Goal: Transaction & Acquisition: Book appointment/travel/reservation

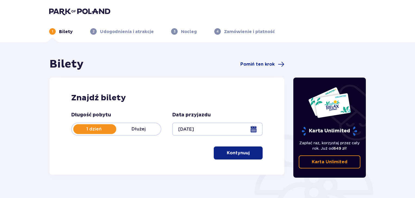
click at [145, 128] on p "Dłużej" at bounding box center [138, 129] width 45 height 6
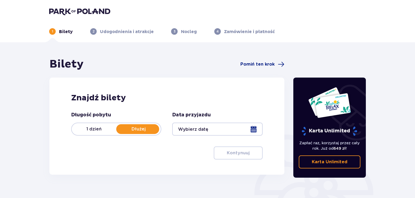
click at [216, 127] on div at bounding box center [217, 129] width 90 height 13
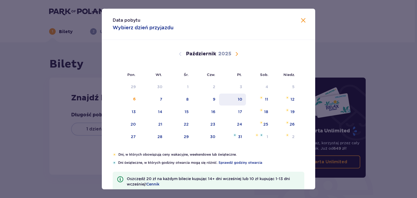
click at [242, 101] on div "10" at bounding box center [232, 100] width 27 height 12
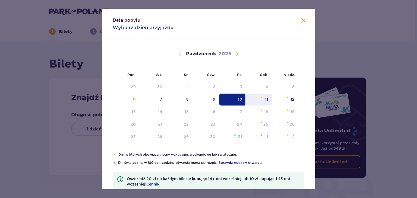
click at [266, 99] on div "11" at bounding box center [266, 99] width 3 height 5
type input "[DATE] - [DATE]"
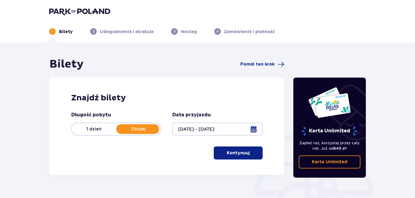
click at [251, 157] on button "Kontynuuj" at bounding box center [238, 153] width 49 height 13
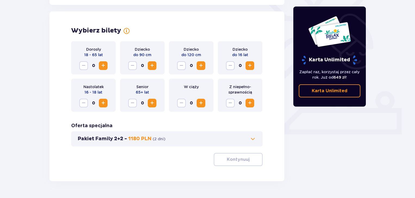
scroll to position [151, 0]
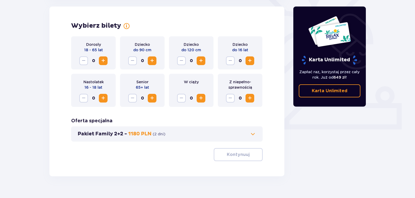
click at [101, 62] on span "Zwiększ" at bounding box center [103, 61] width 7 height 7
click at [248, 62] on span "Zwiększ" at bounding box center [250, 61] width 7 height 7
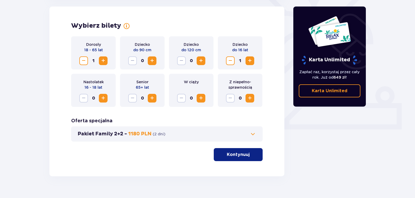
click at [233, 151] on button "Kontynuuj" at bounding box center [238, 154] width 49 height 13
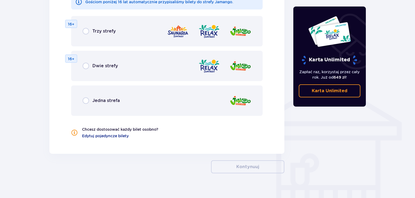
scroll to position [352, 0]
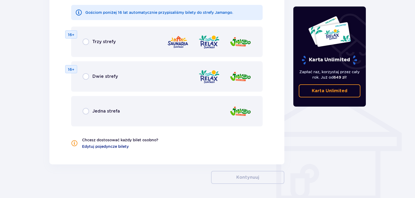
click at [88, 77] on input "radio" at bounding box center [86, 76] width 7 height 7
radio input "true"
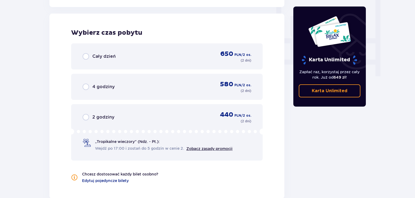
scroll to position [510, 0]
click at [87, 56] on input "radio" at bounding box center [86, 56] width 7 height 7
radio input "true"
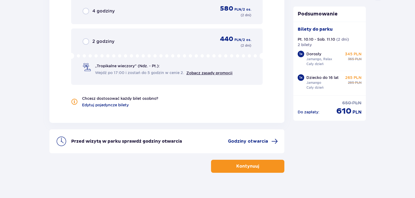
scroll to position [592, 0]
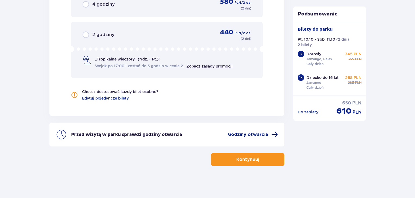
click at [225, 156] on button "Kontynuuj" at bounding box center [247, 159] width 73 height 13
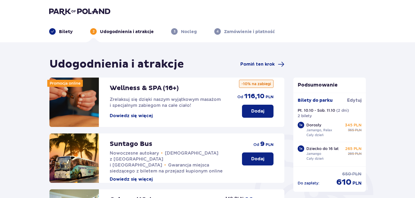
click at [256, 116] on button "Dodaj" at bounding box center [258, 111] width 32 height 13
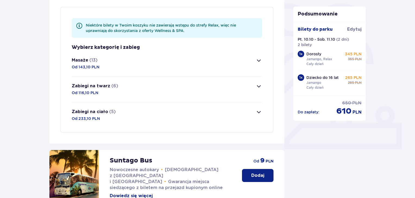
scroll to position [132, 0]
click at [258, 58] on span "button" at bounding box center [259, 60] width 7 height 7
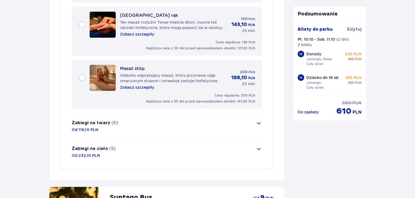
scroll to position [795, 0]
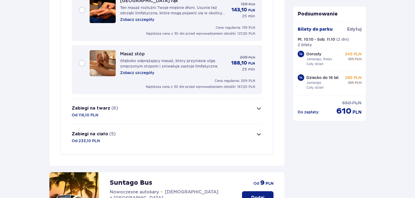
click at [259, 106] on span "button" at bounding box center [259, 108] width 7 height 7
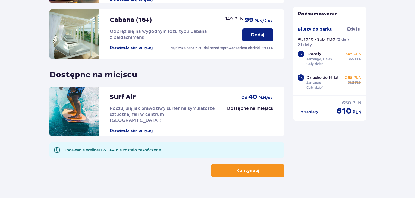
scroll to position [652, 0]
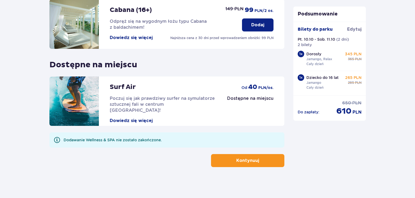
click at [259, 163] on button "Kontynuuj" at bounding box center [247, 160] width 73 height 13
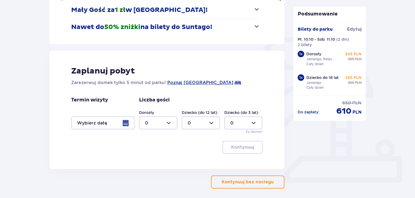
scroll to position [98, 0]
click at [171, 124] on div at bounding box center [158, 123] width 38 height 13
click at [147, 149] on div "1" at bounding box center [158, 151] width 26 height 6
type input "1"
click at [201, 125] on div at bounding box center [201, 123] width 38 height 13
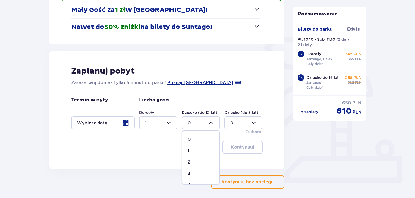
click at [193, 149] on div "1" at bounding box center [201, 151] width 26 height 6
type input "1"
click at [256, 124] on div at bounding box center [243, 123] width 38 height 13
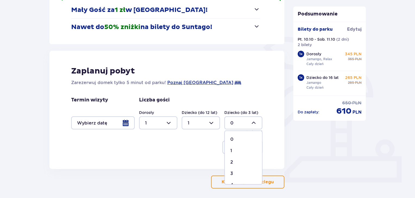
click at [245, 137] on div "0" at bounding box center [243, 140] width 26 height 6
drag, startPoint x: 248, startPoint y: 123, endPoint x: 246, endPoint y: 127, distance: 4.4
click at [248, 123] on div at bounding box center [243, 123] width 38 height 13
click at [242, 151] on div "1" at bounding box center [243, 151] width 26 height 6
click at [247, 126] on div at bounding box center [243, 123] width 38 height 13
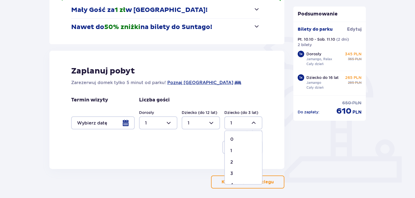
click at [243, 138] on div "0" at bounding box center [243, 140] width 26 height 6
type input "0"
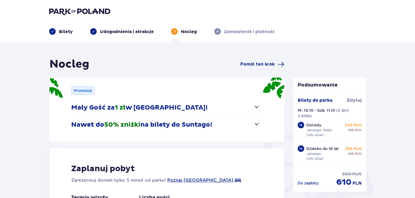
scroll to position [121, 0]
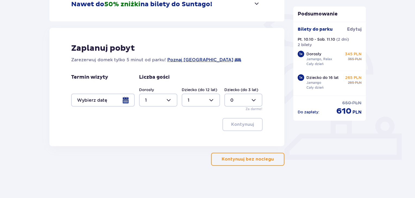
click at [128, 98] on div at bounding box center [103, 100] width 64 height 13
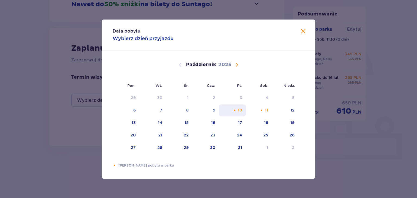
click at [243, 107] on div "10" at bounding box center [232, 111] width 27 height 12
click at [266, 110] on div "11" at bounding box center [266, 110] width 3 height 5
type input "[DATE] - [DATE]"
type input "0"
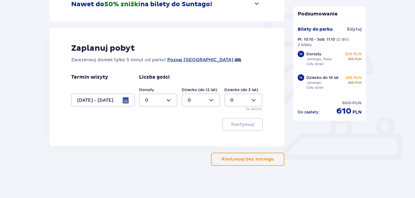
click at [175, 98] on div at bounding box center [158, 100] width 38 height 13
click at [150, 126] on div "1" at bounding box center [158, 128] width 26 height 6
type input "1"
click at [203, 102] on div at bounding box center [201, 100] width 38 height 13
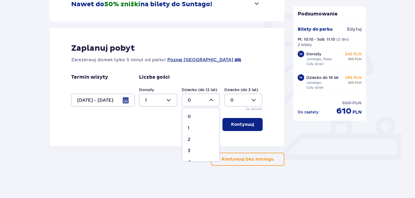
click at [195, 126] on div "1" at bounding box center [201, 128] width 26 height 6
type input "1"
click at [254, 124] on span "button" at bounding box center [255, 124] width 7 height 7
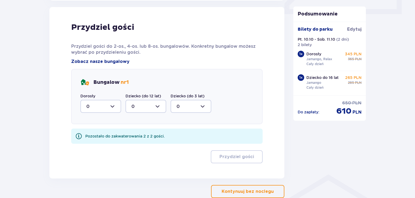
scroll to position [267, 0]
click at [117, 106] on div at bounding box center [100, 106] width 41 height 13
click at [96, 132] on div "1" at bounding box center [100, 134] width 29 height 6
type input "1"
click at [157, 106] on div at bounding box center [146, 106] width 41 height 13
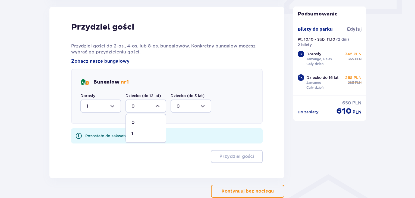
click at [142, 133] on div "1" at bounding box center [146, 134] width 29 height 6
type input "1"
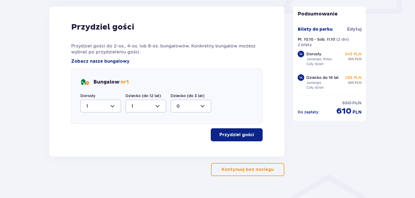
click at [234, 136] on p "Przydziel gości" at bounding box center [237, 135] width 35 height 6
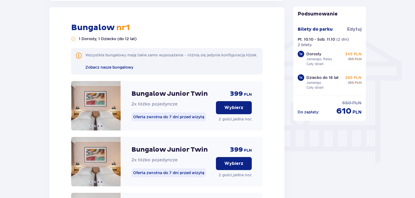
scroll to position [423, 0]
click at [238, 111] on p "Wybierz" at bounding box center [233, 108] width 19 height 6
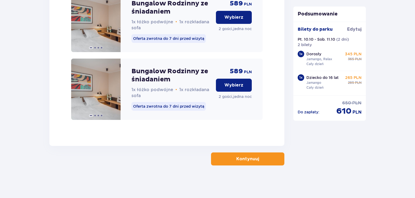
scroll to position [1131, 0]
click at [244, 155] on button "Kontynuuj" at bounding box center [247, 159] width 73 height 13
